Goal: Task Accomplishment & Management: Manage account settings

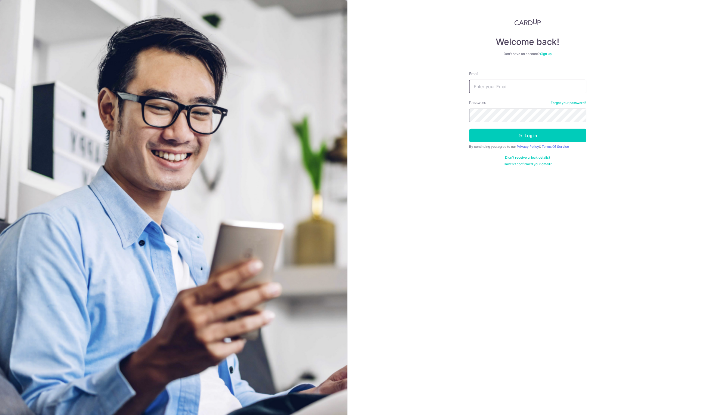
click at [482, 85] on input "Email" at bounding box center [527, 87] width 117 height 14
type input "chongjinheng@gmail.com"
click at [538, 134] on button "Log in" at bounding box center [527, 136] width 117 height 14
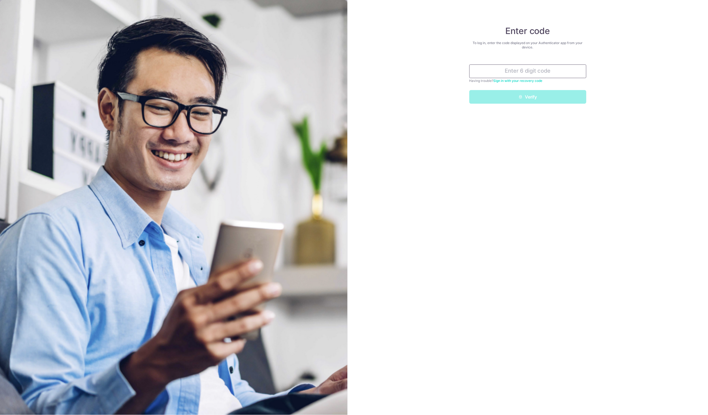
click at [559, 73] on input "text" at bounding box center [527, 71] width 117 height 14
type input "872871"
drag, startPoint x: 540, startPoint y: 90, endPoint x: 535, endPoint y: 96, distance: 7.3
click at [539, 91] on button "Verify" at bounding box center [527, 97] width 117 height 14
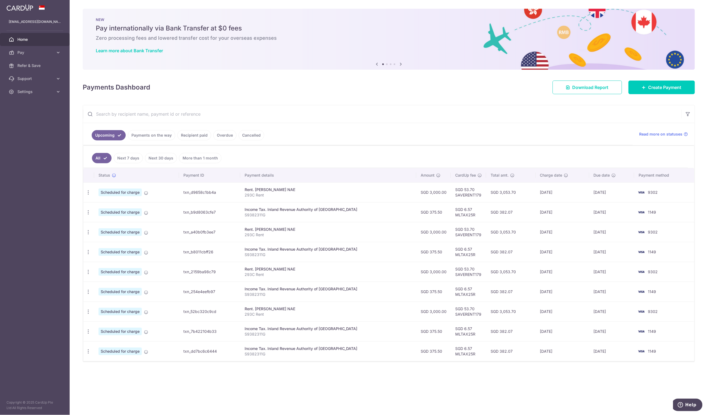
drag, startPoint x: 492, startPoint y: 13, endPoint x: 397, endPoint y: 111, distance: 136.6
click at [397, 111] on input "text" at bounding box center [382, 113] width 598 height 17
